Goal: Find specific page/section

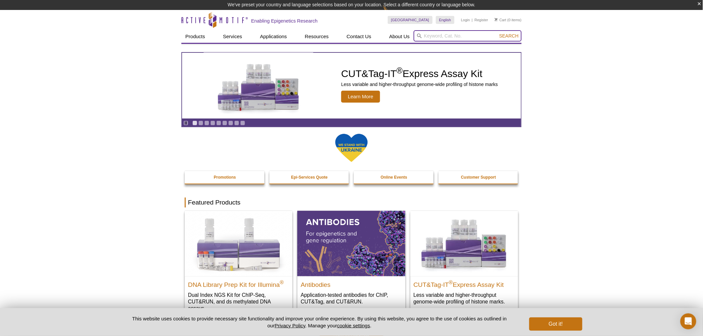
click at [466, 35] on input "search" at bounding box center [468, 35] width 108 height 11
type input "91152"
click at [497, 33] on button "Search" at bounding box center [508, 36] width 23 height 6
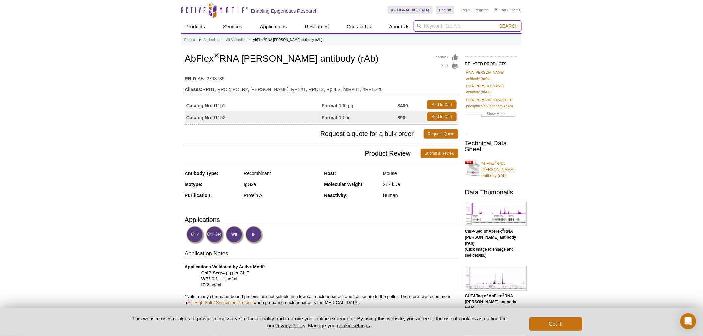
click at [439, 26] on input "search" at bounding box center [468, 25] width 108 height 11
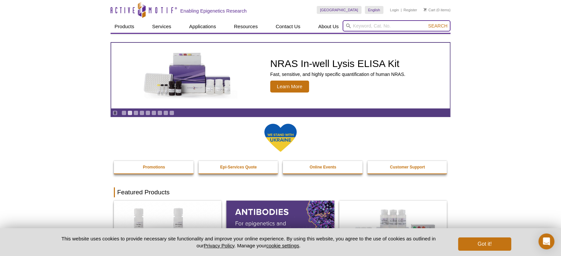
click at [394, 27] on input "search" at bounding box center [397, 25] width 108 height 11
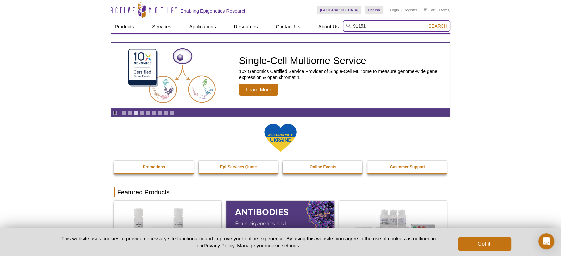
click at [437, 21] on input "91151" at bounding box center [397, 25] width 108 height 11
type input "91151"
click at [438, 26] on span "Search" at bounding box center [438, 25] width 19 height 5
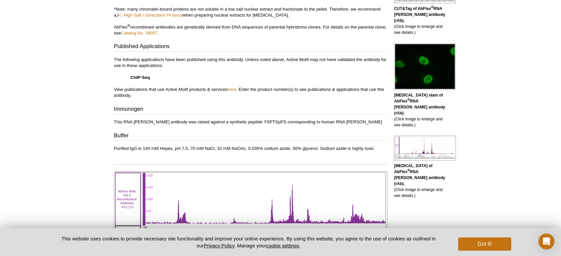
scroll to position [197, 0]
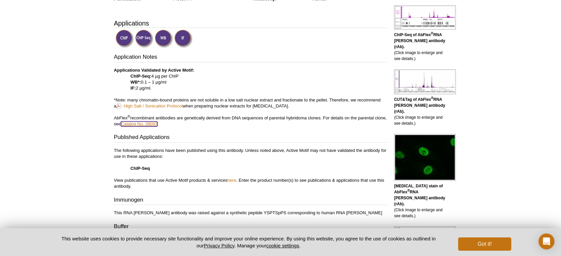
click at [152, 124] on link "Catalog No. 39097" at bounding box center [139, 124] width 37 height 5
